Goal: Information Seeking & Learning: Find specific fact

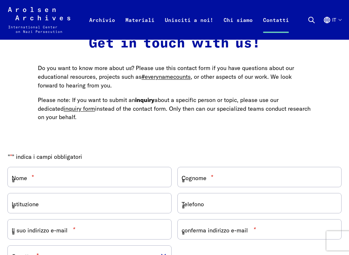
click at [281, 26] on link "Contatti" at bounding box center [276, 27] width 36 height 26
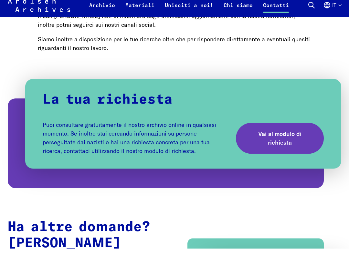
scroll to position [289, 0]
click at [293, 142] on span "Vai al modulo di richiesta" at bounding box center [279, 144] width 57 height 17
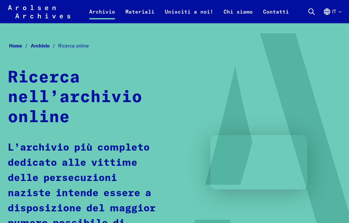
scroll to position [4, 0]
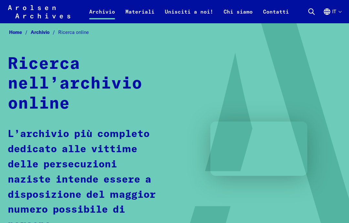
click at [311, 12] on icon at bounding box center [312, 12] width 8 height 8
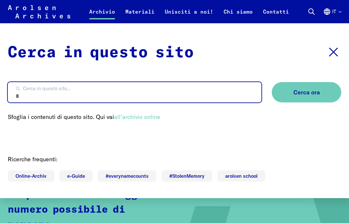
click at [33, 98] on input "Cerca in questo sito..." at bounding box center [135, 92] width 254 height 20
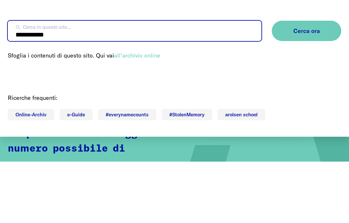
type input "**********"
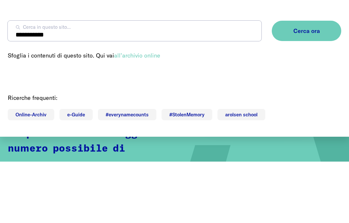
click at [311, 82] on button "Cerca ora" at bounding box center [306, 92] width 69 height 20
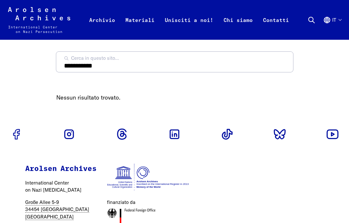
click at [105, 21] on link "Archivio" at bounding box center [102, 27] width 36 height 26
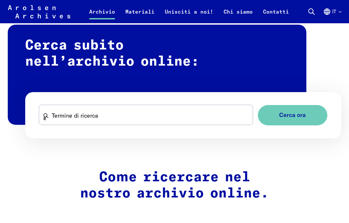
click at [60, 116] on input "Termine di ricerca" at bounding box center [146, 115] width 214 height 20
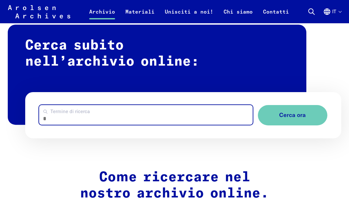
scroll to position [377, 0]
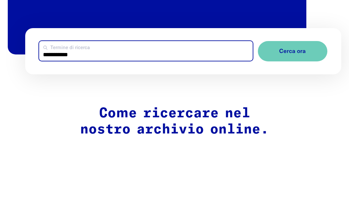
type input "**********"
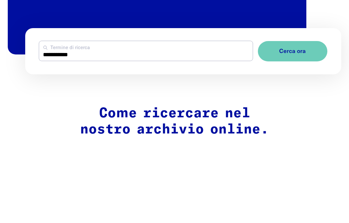
click at [300, 112] on span "Cerca ora" at bounding box center [292, 115] width 26 height 7
